Goal: Task Accomplishment & Management: Use online tool/utility

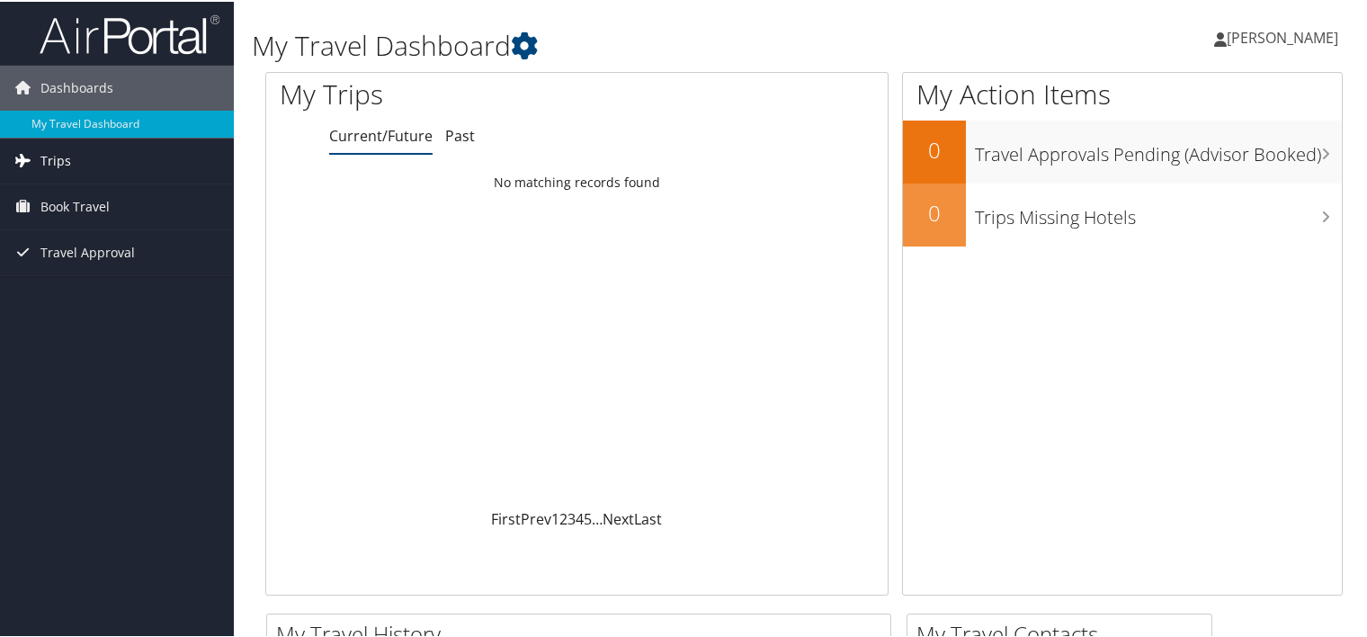
click at [62, 160] on span "Trips" at bounding box center [55, 159] width 31 height 45
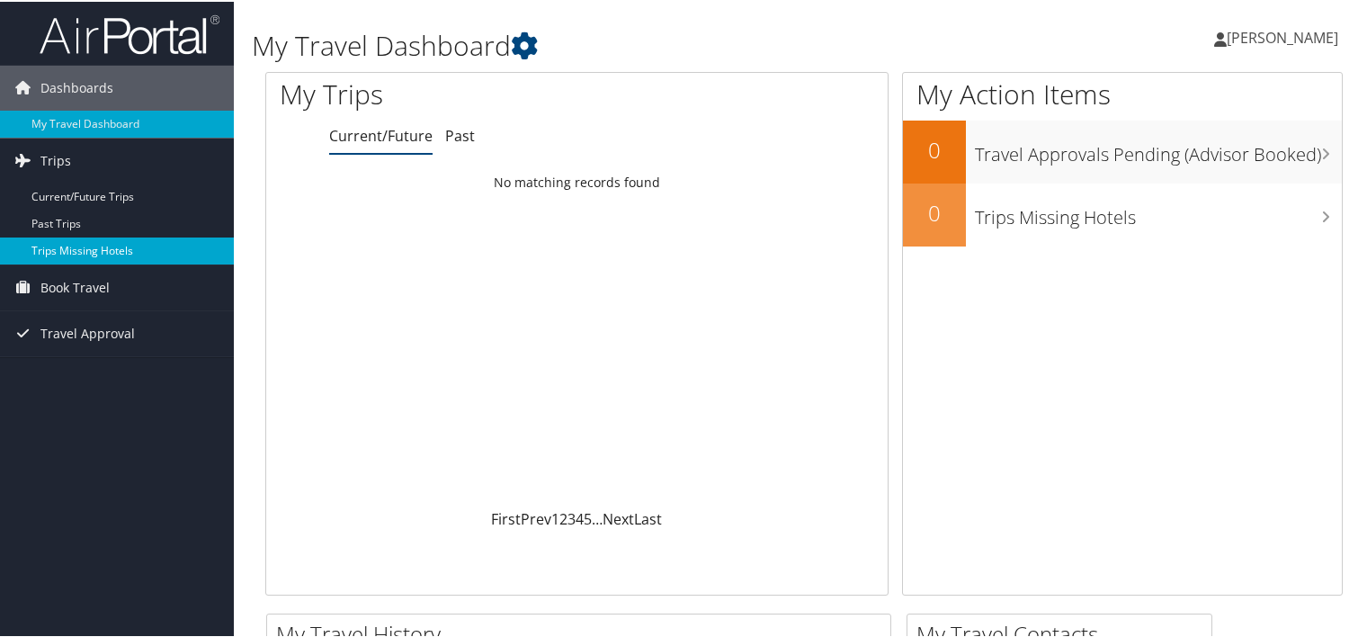
click at [65, 250] on link "Trips Missing Hotels" at bounding box center [117, 249] width 234 height 27
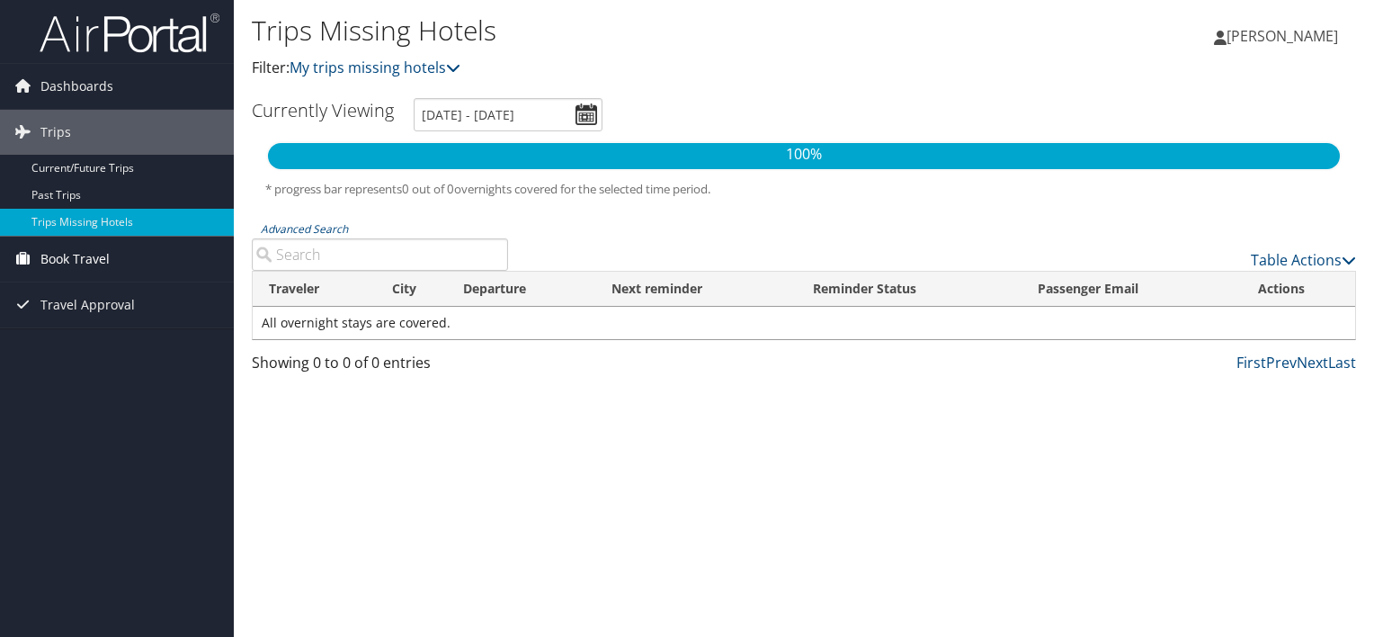
click at [78, 248] on span "Book Travel" at bounding box center [74, 259] width 69 height 45
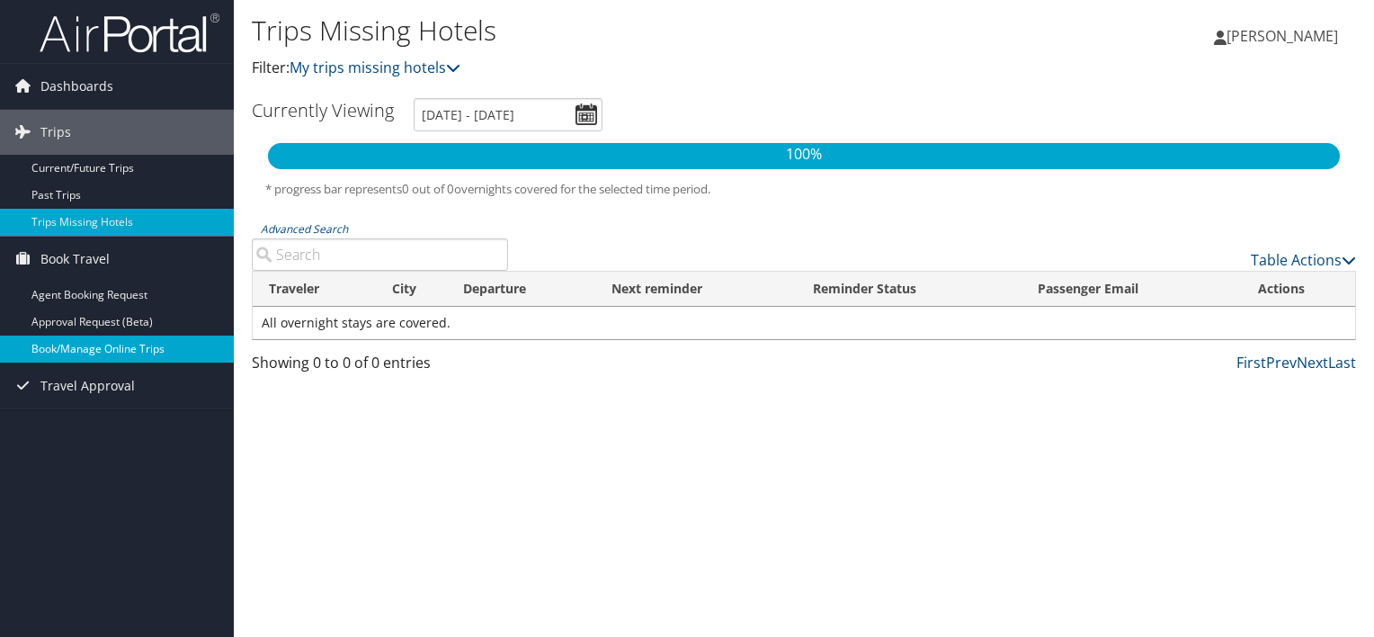
click at [89, 340] on link "Book/Manage Online Trips" at bounding box center [117, 348] width 234 height 27
